Goal: Transaction & Acquisition: Purchase product/service

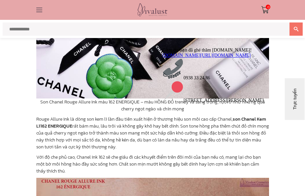
scroll to position [858, 0]
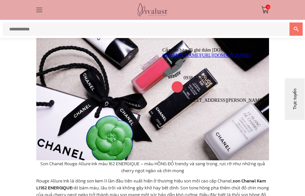
click at [37, 10] on div at bounding box center [41, 9] width 10 height 11
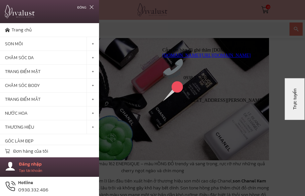
click at [39, 46] on link "SON MÔI" at bounding box center [43, 44] width 86 height 14
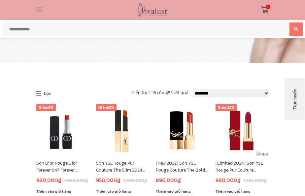
scroll to position [63, 0]
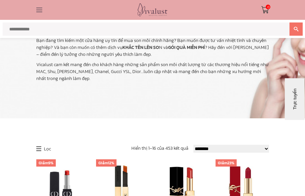
click at [84, 38] on p "Bạn đang tìm kiếm một cửa hàng uy tín để mua son môi chính hãng? Bạn muốn được …" at bounding box center [152, 47] width 232 height 21
click at [87, 31] on input "text" at bounding box center [146, 28] width 287 height 13
type input "**********"
click at [295, 29] on button at bounding box center [295, 28] width 13 height 13
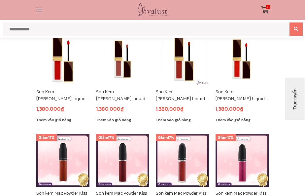
scroll to position [450, 0]
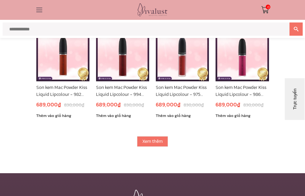
click at [162, 142] on link "Xem thêm" at bounding box center [152, 141] width 31 height 11
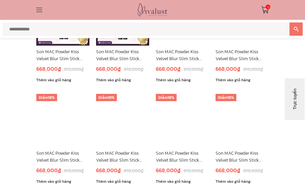
scroll to position [778, 0]
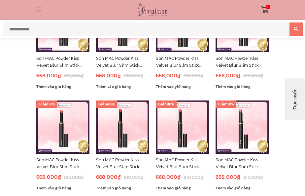
click at [36, 27] on input "text" at bounding box center [146, 28] width 287 height 13
type input "**********"
click at [295, 29] on button at bounding box center [295, 28] width 13 height 13
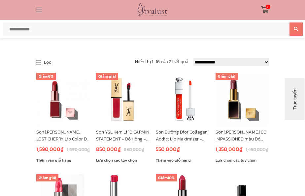
scroll to position [105, 0]
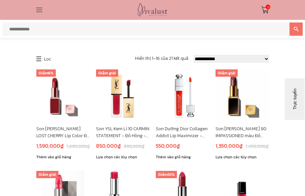
click at [126, 133] on link "Son YSL Kem Lì 10 CARMIN STATEMENT - Đỏ Hồng - YSL TATOUAGE COUTURE" at bounding box center [122, 132] width 53 height 14
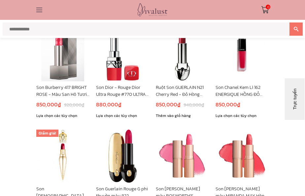
scroll to position [245, 0]
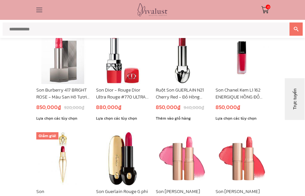
click at [245, 96] on link "Son Chanel Kem Lì 162 ENERGIQUE HỒNG ĐỎ CHERRY- Dòng Rouge Allure Ink" at bounding box center [241, 93] width 53 height 14
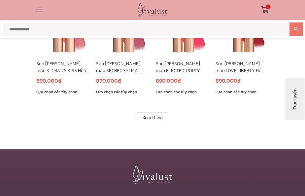
scroll to position [460, 0]
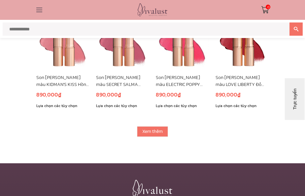
click at [153, 132] on link "Xem thêm" at bounding box center [152, 131] width 31 height 11
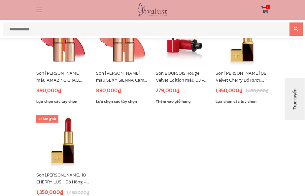
scroll to position [562, 0]
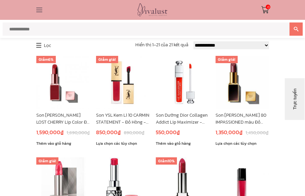
scroll to position [98, 0]
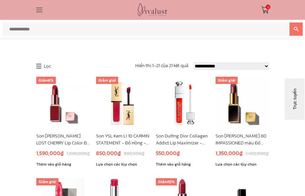
click at [132, 141] on link "Son YSL Kem Lì 10 CARMIN STATEMENT - Đỏ Hồng - YSL TATOUAGE COUTURE" at bounding box center [122, 139] width 53 height 14
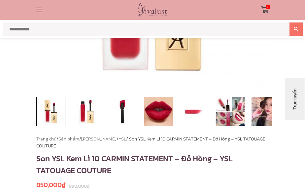
scroll to position [164, 0]
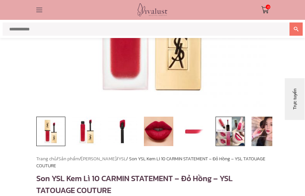
click at [234, 136] on img at bounding box center [229, 130] width 29 height 29
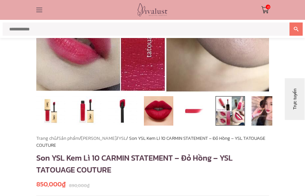
scroll to position [185, 0]
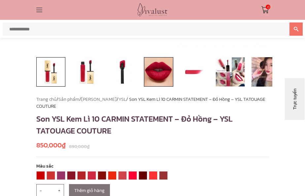
click at [155, 73] on img at bounding box center [158, 71] width 29 height 29
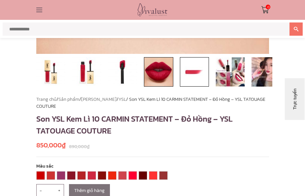
click at [194, 77] on img at bounding box center [194, 71] width 29 height 29
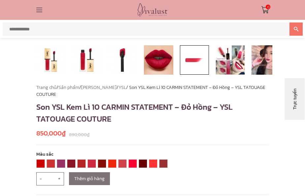
scroll to position [256, 0]
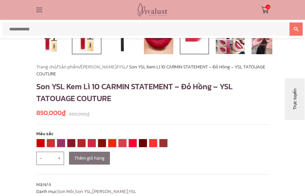
click at [86, 42] on img at bounding box center [86, 39] width 29 height 29
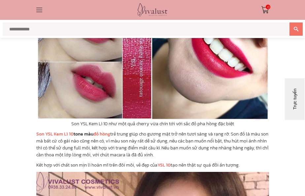
scroll to position [1897, 0]
